Goal: Information Seeking & Learning: Learn about a topic

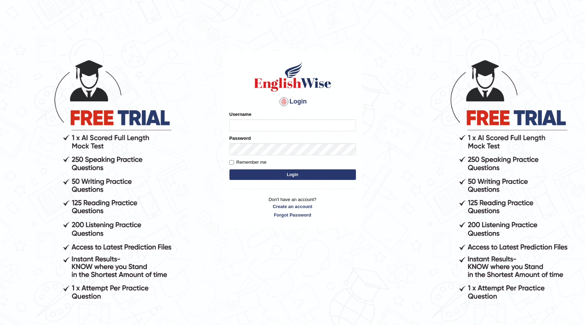
click at [254, 127] on input "Username" at bounding box center [293, 125] width 127 height 12
type input "0415102319"
click at [238, 175] on button "Login" at bounding box center [293, 174] width 127 height 11
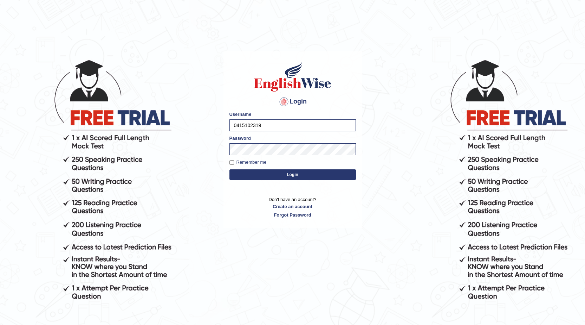
click at [238, 175] on button "Login" at bounding box center [293, 174] width 127 height 11
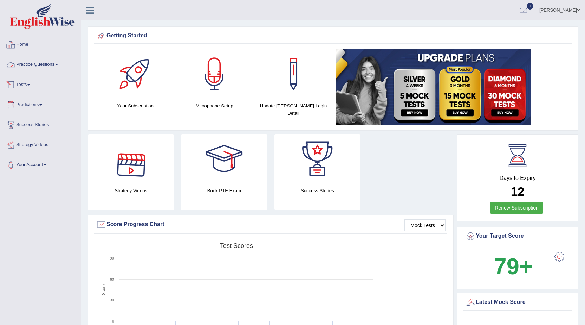
click at [21, 82] on link "Tests" at bounding box center [40, 84] width 80 height 18
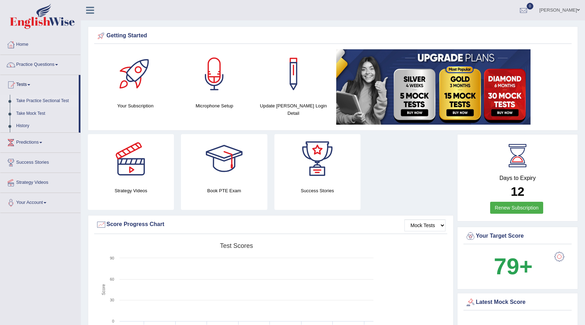
click at [30, 103] on link "Take Practice Sectional Test" at bounding box center [46, 101] width 66 height 13
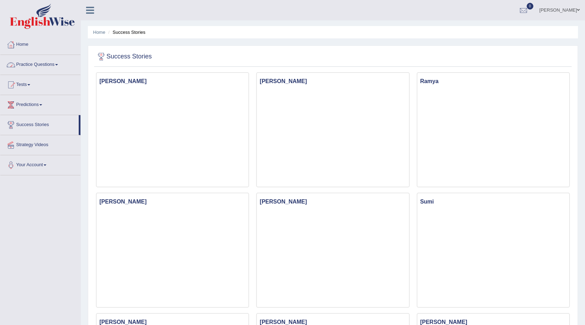
click at [34, 65] on link "Practice Questions" at bounding box center [40, 64] width 80 height 18
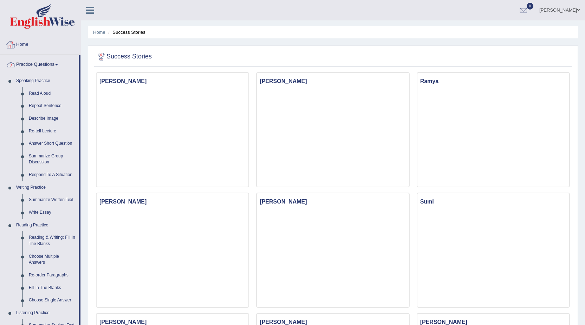
click at [46, 47] on link "Home" at bounding box center [40, 44] width 80 height 18
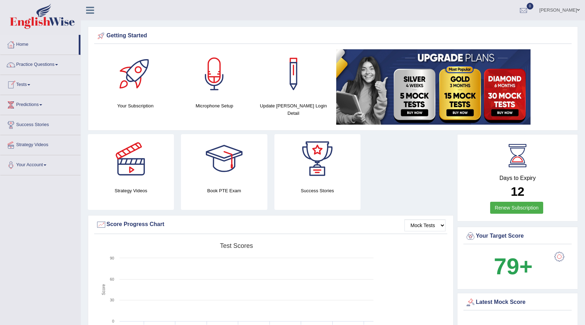
click at [23, 86] on link "Tests" at bounding box center [40, 84] width 80 height 18
click at [34, 98] on link "Take Practice Sectional Test" at bounding box center [46, 101] width 66 height 13
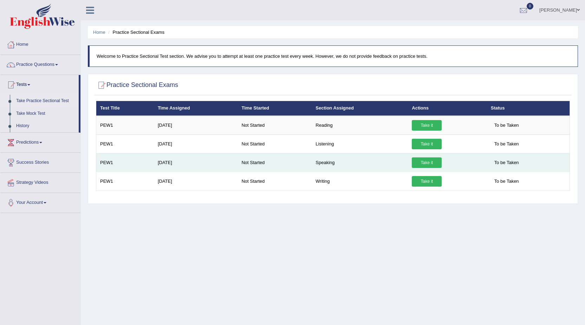
click at [427, 164] on link "Take it" at bounding box center [427, 162] width 30 height 11
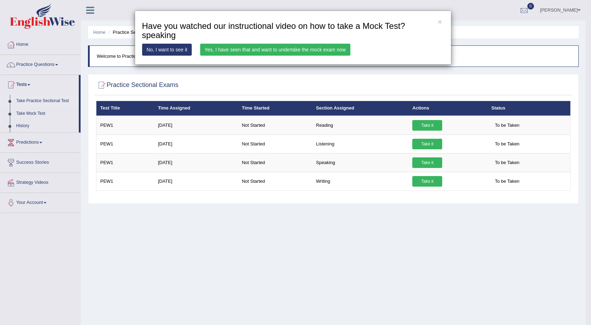
click at [237, 48] on link "Yes, I have seen that and want to undertake the mock exam now" at bounding box center [275, 50] width 150 height 12
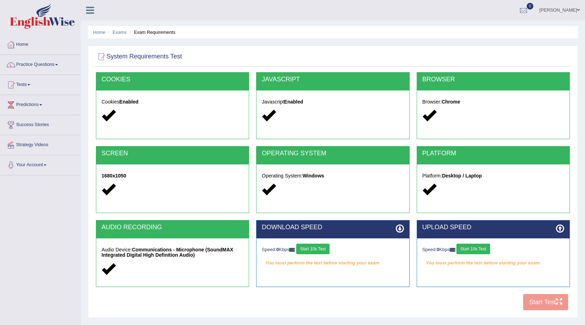
click at [552, 300] on div "COOKIES Cookies Enabled JAVASCRIPT Javascript Enabled BROWSER Browser: Chrome S…" at bounding box center [333, 193] width 478 height 242
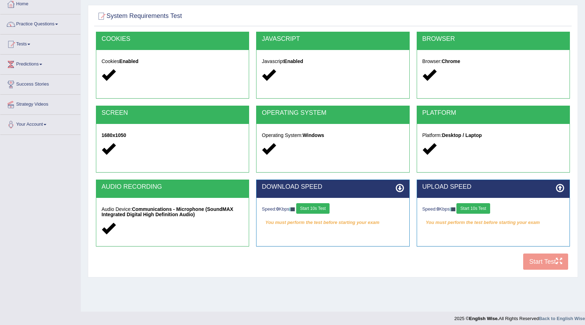
scroll to position [45, 0]
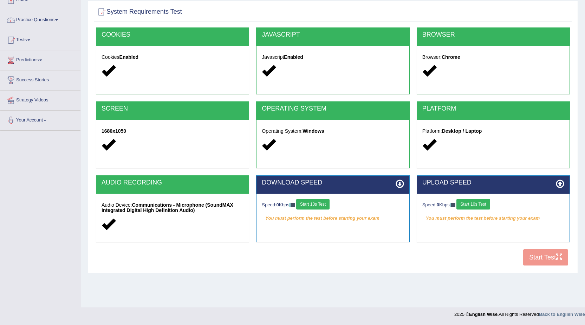
click at [324, 205] on button "Start 10s Test" at bounding box center [312, 204] width 33 height 11
click at [469, 206] on button "Start 10s Test" at bounding box center [473, 204] width 33 height 11
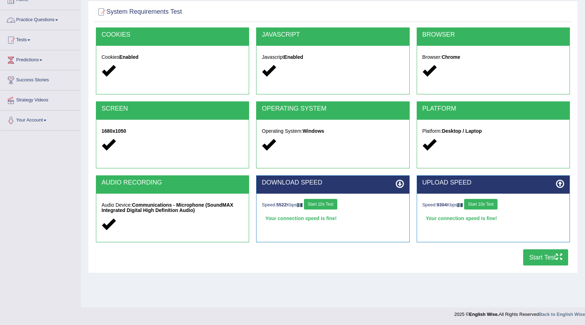
click at [26, 21] on link "Practice Questions" at bounding box center [40, 19] width 80 height 18
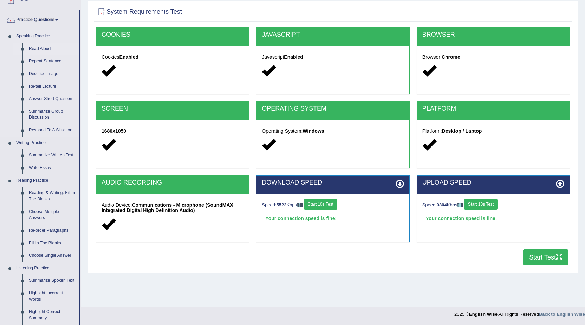
click at [37, 49] on link "Read Aloud" at bounding box center [52, 49] width 53 height 13
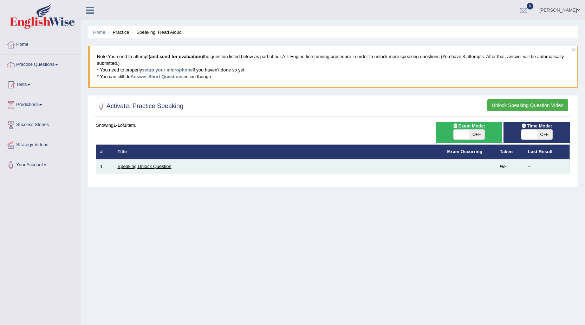
click at [133, 167] on link "Speaking Unlock Question" at bounding box center [145, 165] width 54 height 5
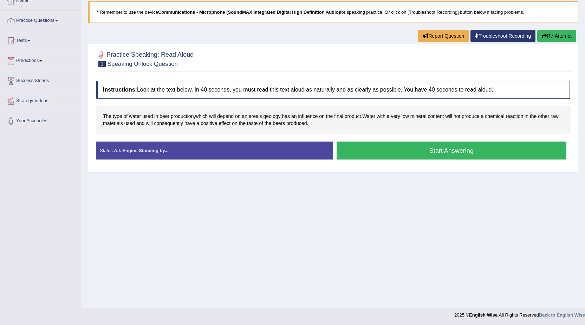
scroll to position [45, 0]
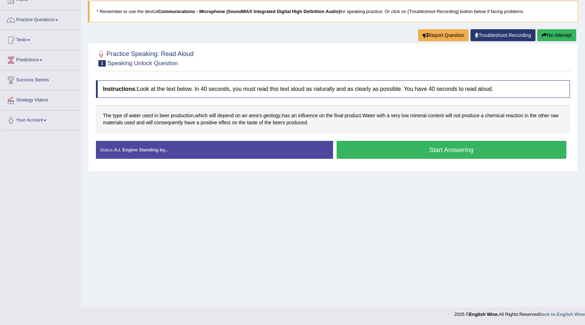
click at [412, 143] on button "Start Answering" at bounding box center [452, 150] width 230 height 18
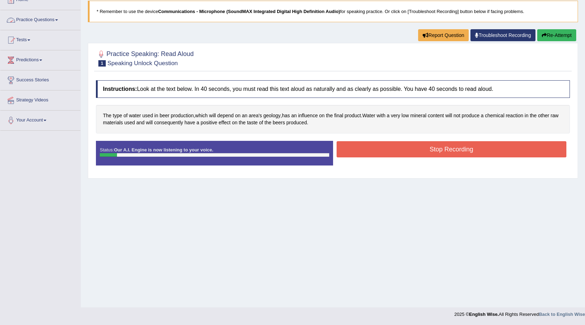
click at [37, 20] on link "Practice Questions" at bounding box center [40, 19] width 80 height 18
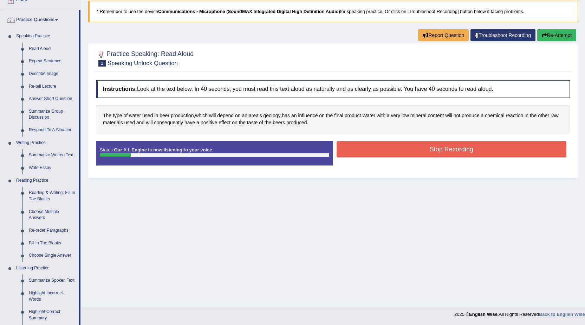
click at [31, 47] on link "Read Aloud" at bounding box center [52, 49] width 53 height 13
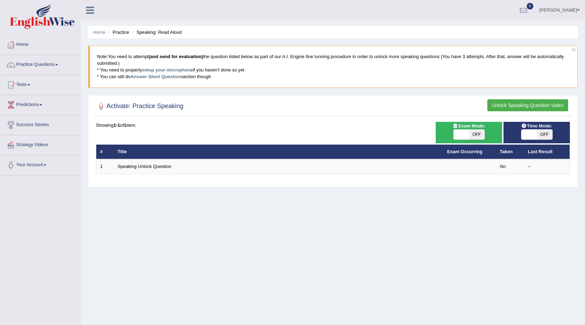
click at [479, 130] on span "OFF" at bounding box center [476, 134] width 15 height 10
checkbox input "true"
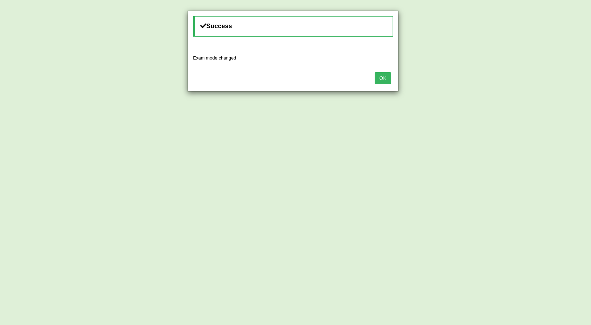
click at [397, 76] on div "OK" at bounding box center [293, 78] width 210 height 25
click at [389, 76] on button "OK" at bounding box center [382, 78] width 16 height 12
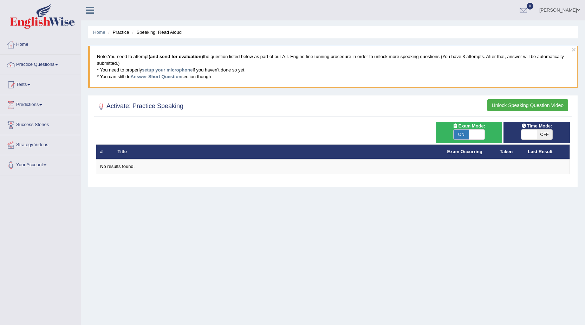
click at [547, 133] on span "OFF" at bounding box center [544, 134] width 15 height 10
checkbox input "true"
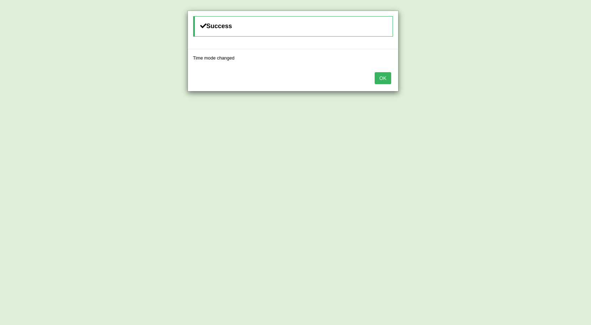
click at [391, 83] on div "OK" at bounding box center [293, 78] width 210 height 25
click at [381, 78] on button "OK" at bounding box center [382, 78] width 16 height 12
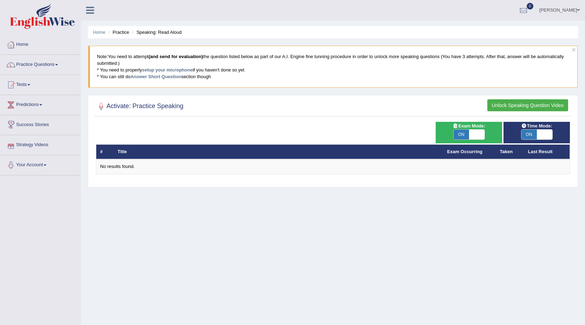
click at [0, 60] on div "Home Practice Questions Speaking Practice Read Aloud Repeat Sentence Describe I…" at bounding box center [40, 105] width 91 height 140
click at [27, 66] on link "Practice Questions" at bounding box center [40, 64] width 80 height 18
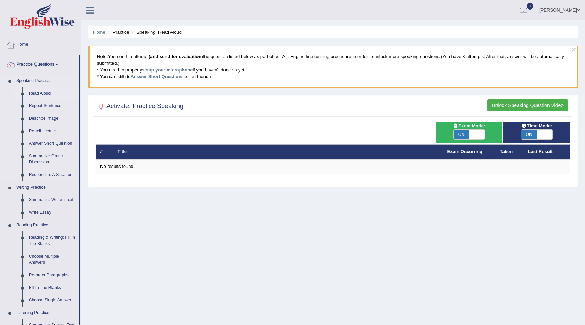
click at [39, 92] on link "Read Aloud" at bounding box center [52, 93] width 53 height 13
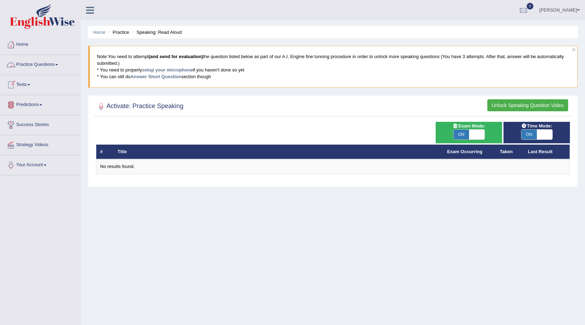
click at [46, 62] on link "Practice Questions" at bounding box center [40, 64] width 80 height 18
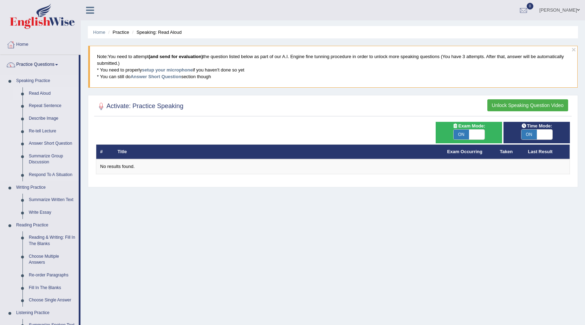
click at [49, 94] on link "Read Aloud" at bounding box center [52, 93] width 53 height 13
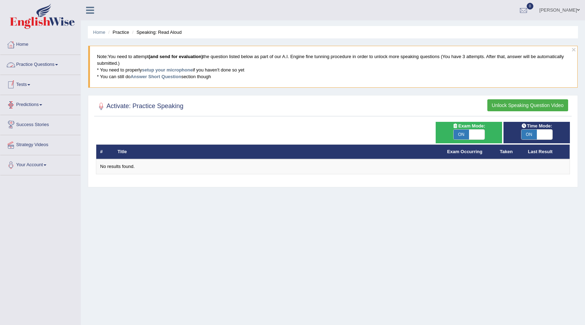
click at [23, 83] on link "Tests" at bounding box center [40, 84] width 80 height 18
click at [17, 65] on link "Practice Questions" at bounding box center [40, 64] width 80 height 18
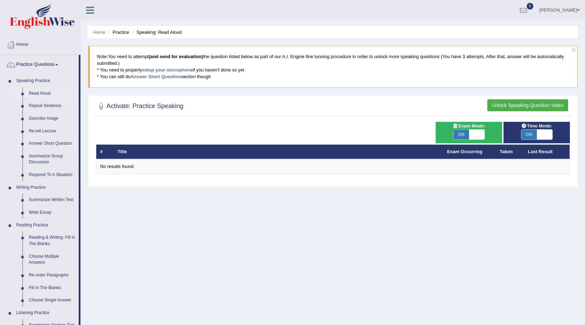
click at [38, 88] on link "Read Aloud" at bounding box center [52, 93] width 53 height 13
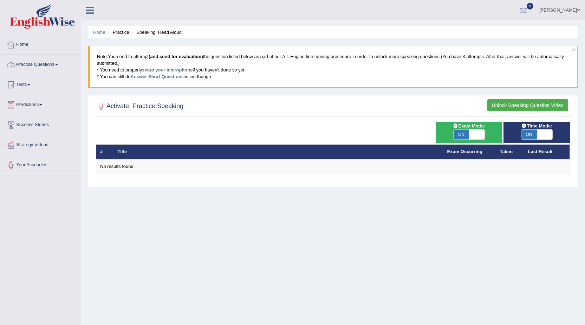
click at [47, 64] on link "Practice Questions" at bounding box center [40, 64] width 80 height 18
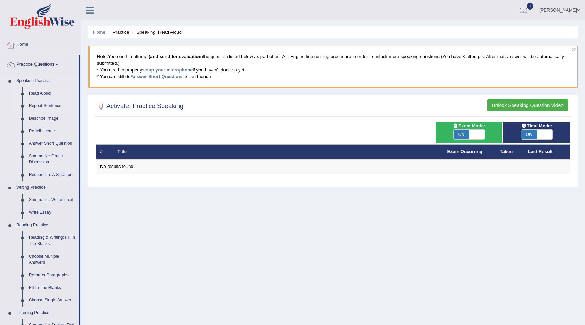
click at [38, 106] on link "Repeat Sentence" at bounding box center [52, 105] width 53 height 13
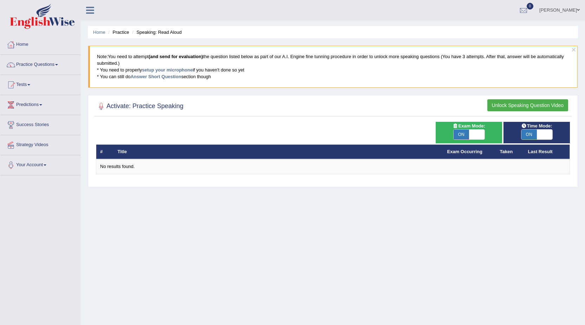
click at [504, 105] on button "Unlock Speaking Question Video" at bounding box center [528, 105] width 81 height 12
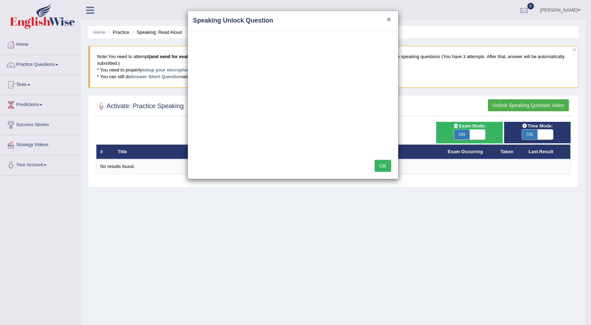
click at [389, 21] on button "×" at bounding box center [388, 18] width 4 height 7
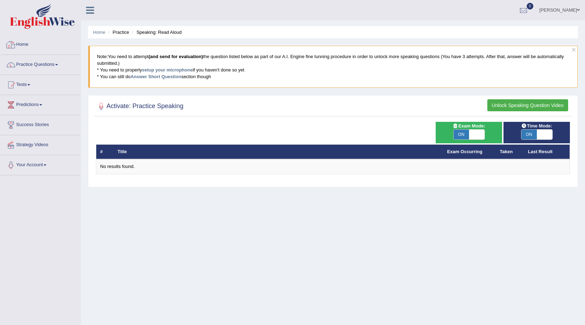
click at [13, 42] on div at bounding box center [11, 44] width 11 height 11
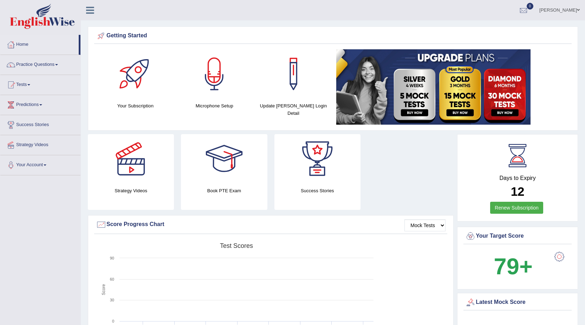
click at [44, 62] on link "Practice Questions" at bounding box center [40, 64] width 80 height 18
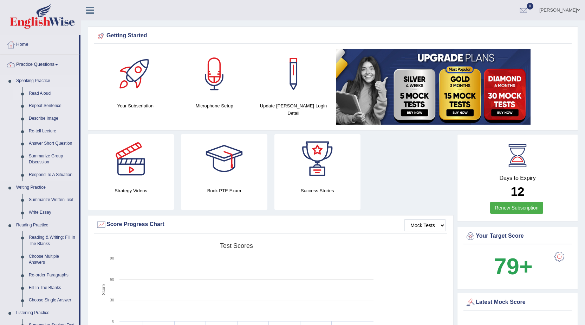
click at [34, 94] on link "Read Aloud" at bounding box center [52, 93] width 53 height 13
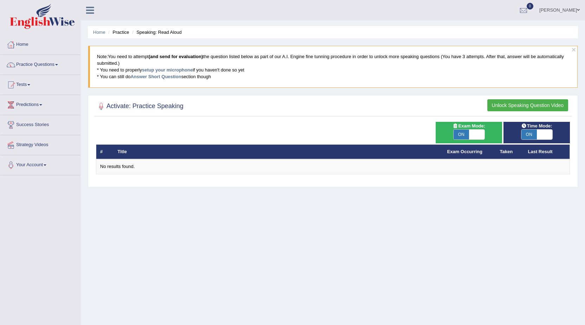
click at [477, 137] on span at bounding box center [476, 134] width 15 height 10
checkbox input "false"
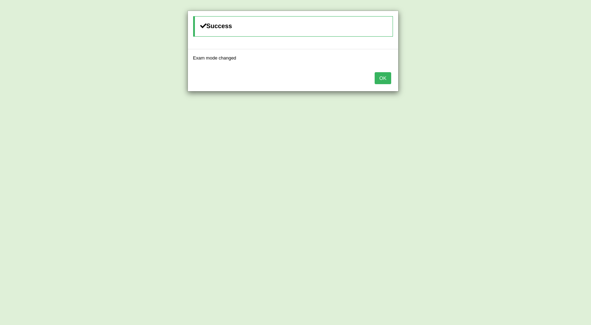
click at [389, 75] on button "OK" at bounding box center [382, 78] width 16 height 12
click at [385, 78] on button "OK" at bounding box center [382, 78] width 16 height 12
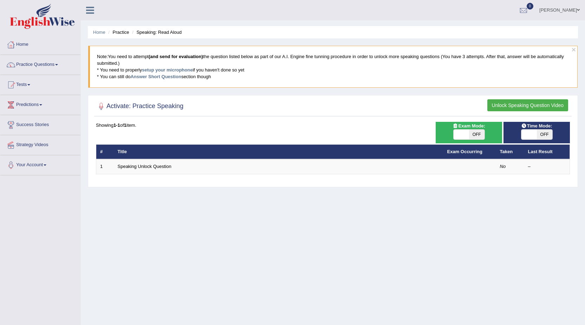
click at [521, 99] on button "Unlock Speaking Question Video" at bounding box center [528, 105] width 81 height 12
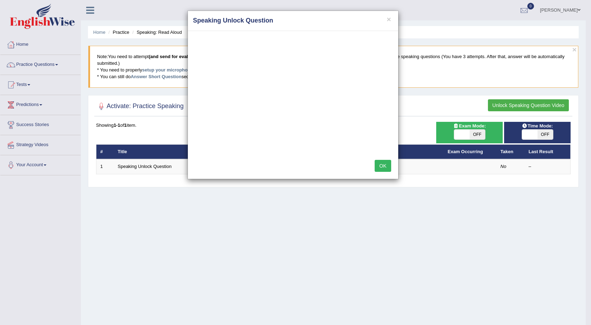
click at [386, 166] on button "OK" at bounding box center [382, 166] width 16 height 12
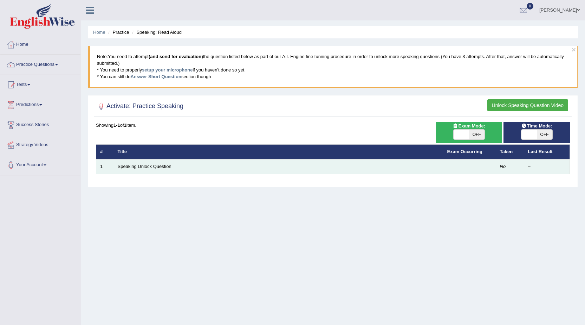
click at [196, 163] on td "Speaking Unlock Question" at bounding box center [279, 166] width 330 height 15
click at [165, 167] on link "Speaking Unlock Question" at bounding box center [145, 165] width 54 height 5
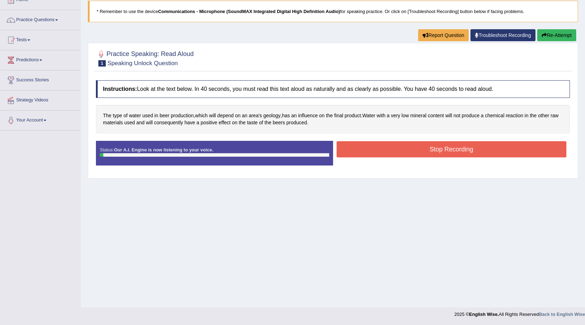
click at [424, 147] on button "Stop Recording" at bounding box center [452, 149] width 230 height 16
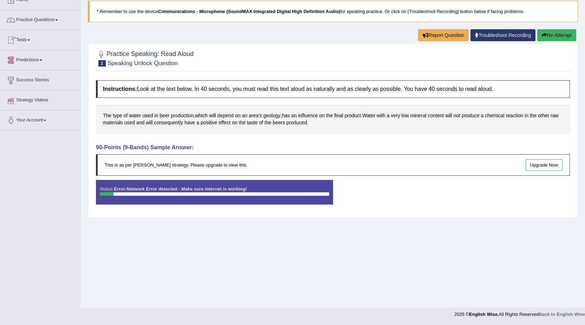
click at [31, 20] on link "Practice Questions" at bounding box center [40, 19] width 80 height 18
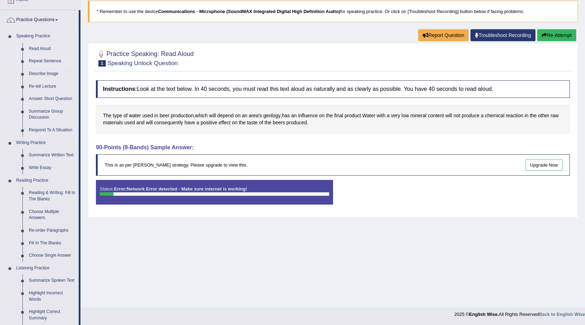
click at [42, 63] on link "Repeat Sentence" at bounding box center [52, 61] width 53 height 13
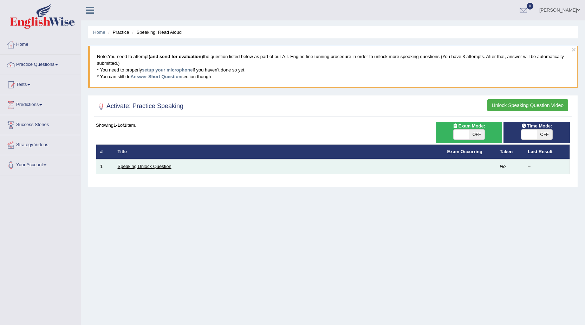
click at [162, 168] on link "Speaking Unlock Question" at bounding box center [145, 165] width 54 height 5
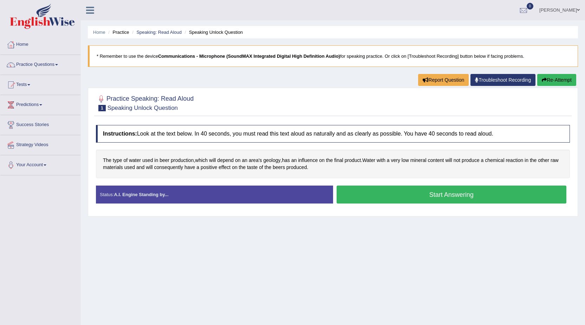
click at [44, 64] on link "Practice Questions" at bounding box center [40, 64] width 80 height 18
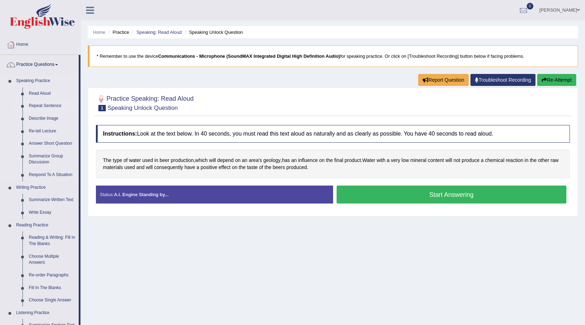
click at [39, 106] on link "Repeat Sentence" at bounding box center [52, 105] width 53 height 13
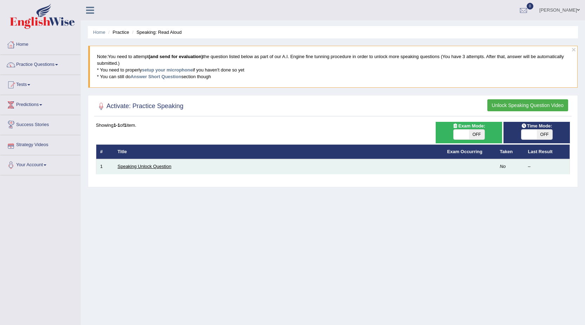
click at [135, 168] on link "Speaking Unlock Question" at bounding box center [145, 165] width 54 height 5
